Goal: Task Accomplishment & Management: Manage account settings

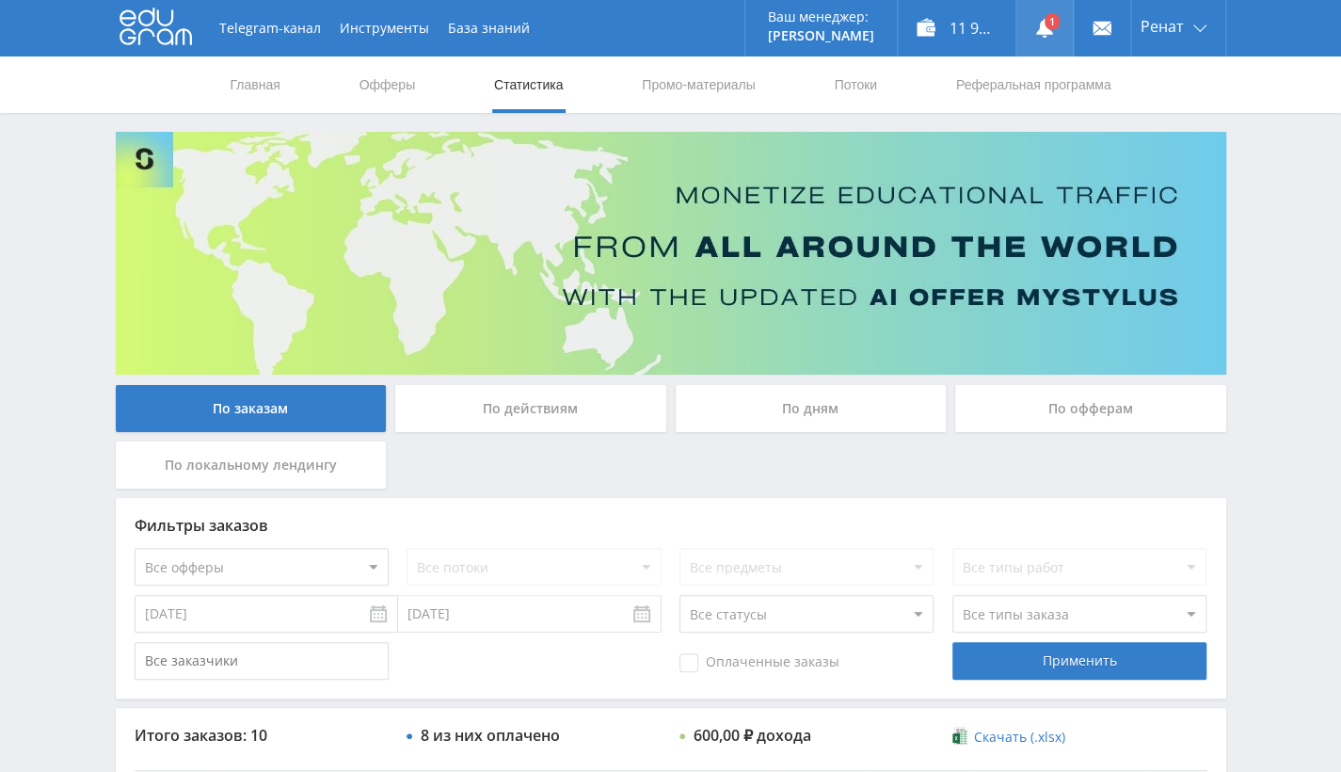
click at [1031, 40] on link at bounding box center [1044, 28] width 56 height 56
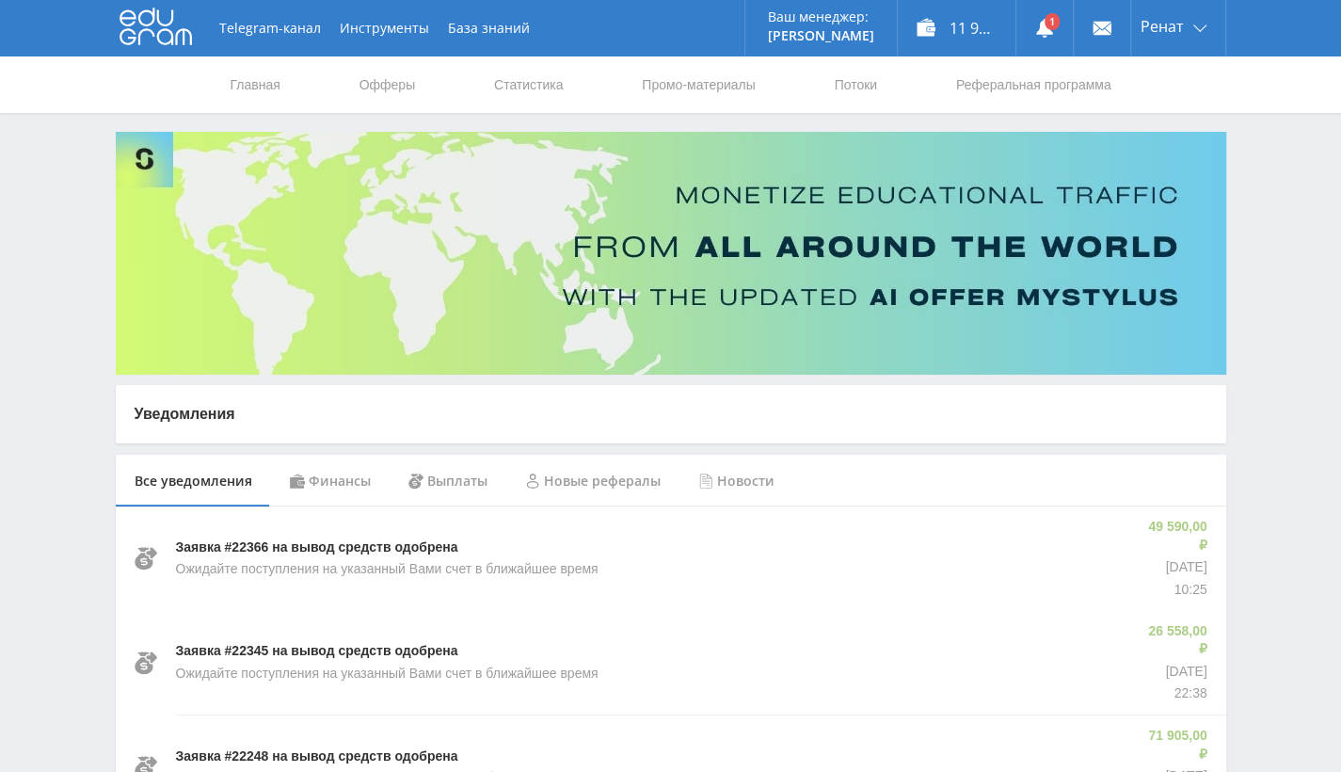
click at [360, 485] on div "Финансы" at bounding box center [330, 480] width 119 height 53
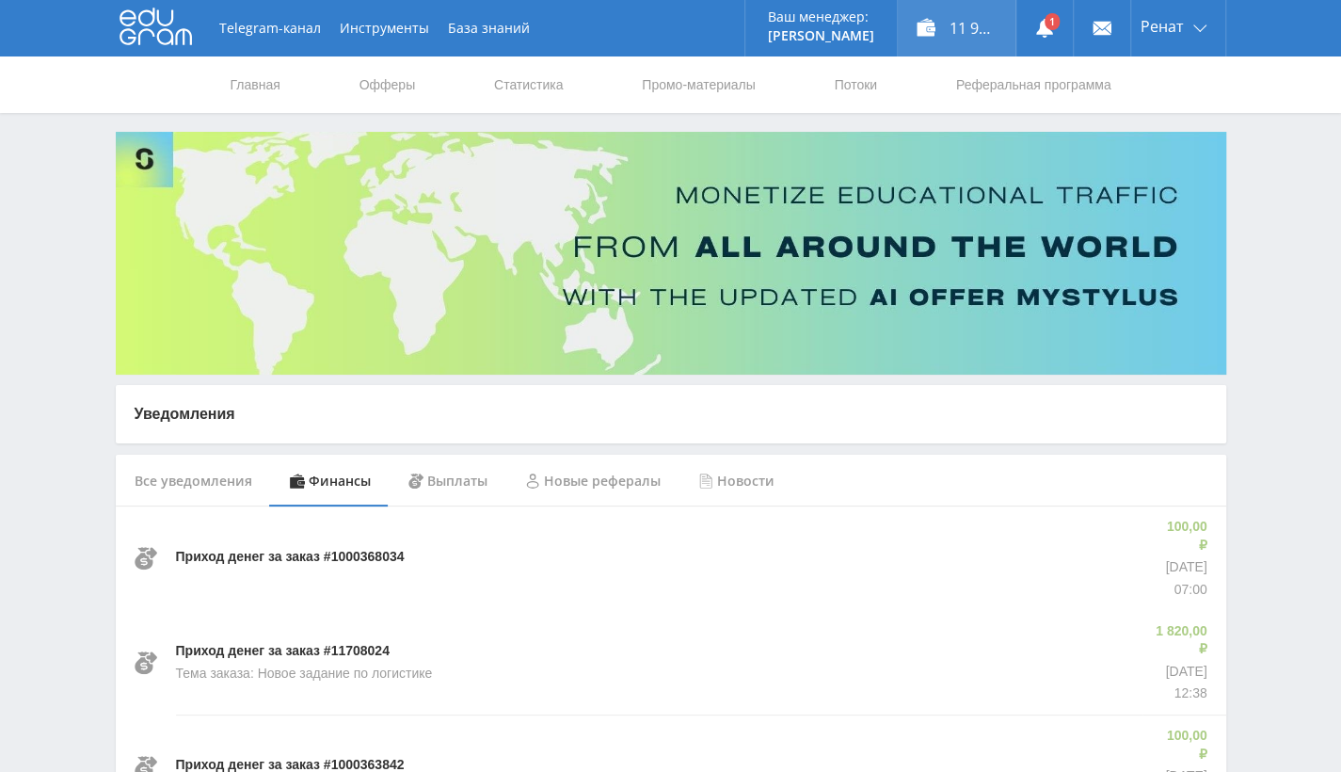
click at [990, 26] on div "11 971,50 ₽" at bounding box center [957, 28] width 118 height 56
